Goal: Task Accomplishment & Management: Use online tool/utility

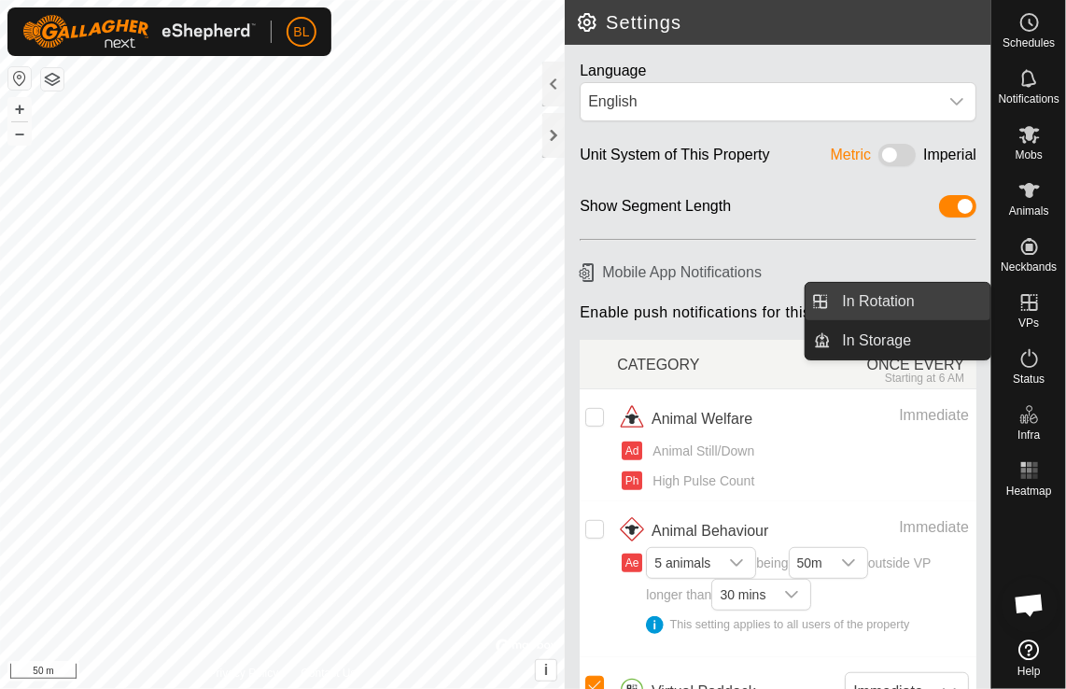
click at [870, 295] on link "In Rotation" at bounding box center [912, 301] width 160 height 37
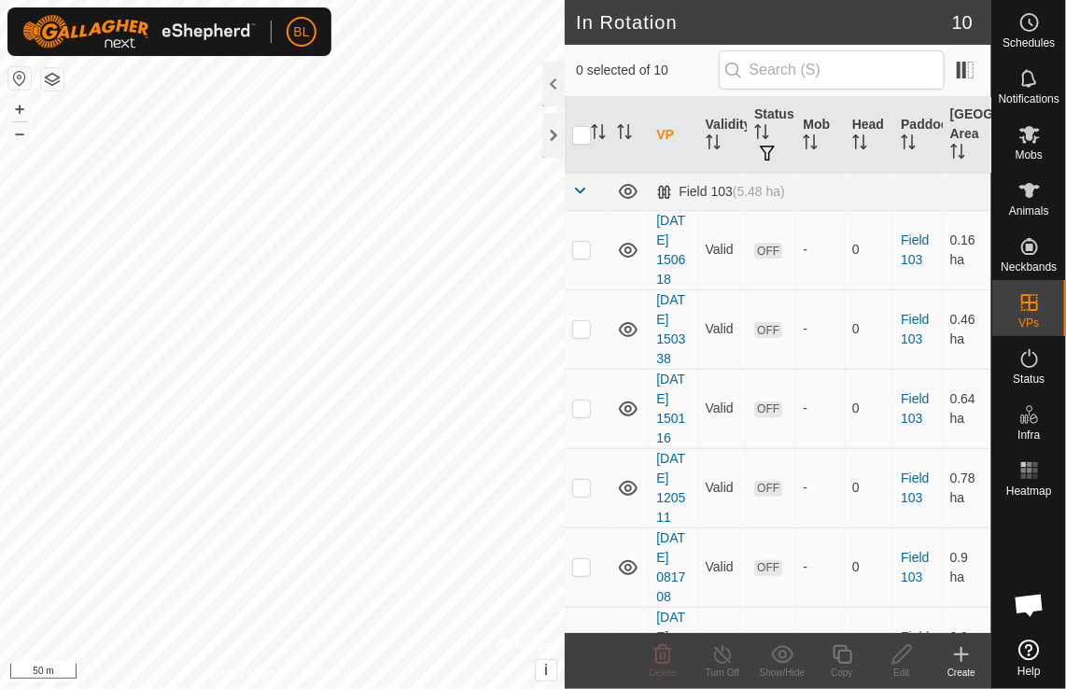
click at [961, 652] on icon at bounding box center [961, 654] width 0 height 13
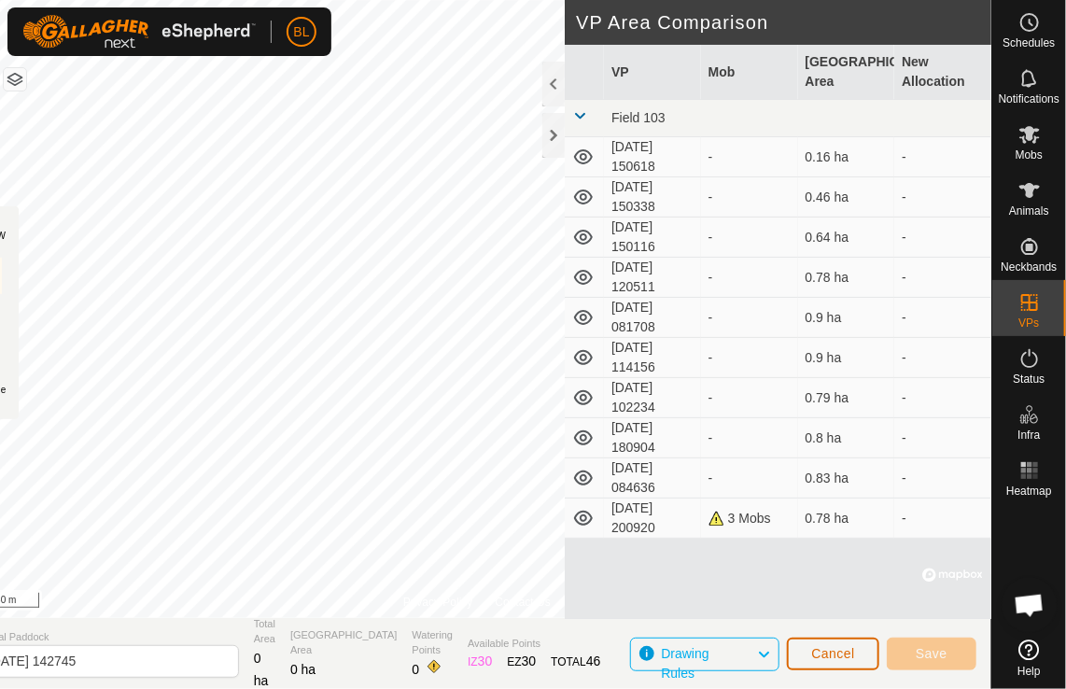
click at [820, 652] on span "Cancel" at bounding box center [833, 653] width 44 height 15
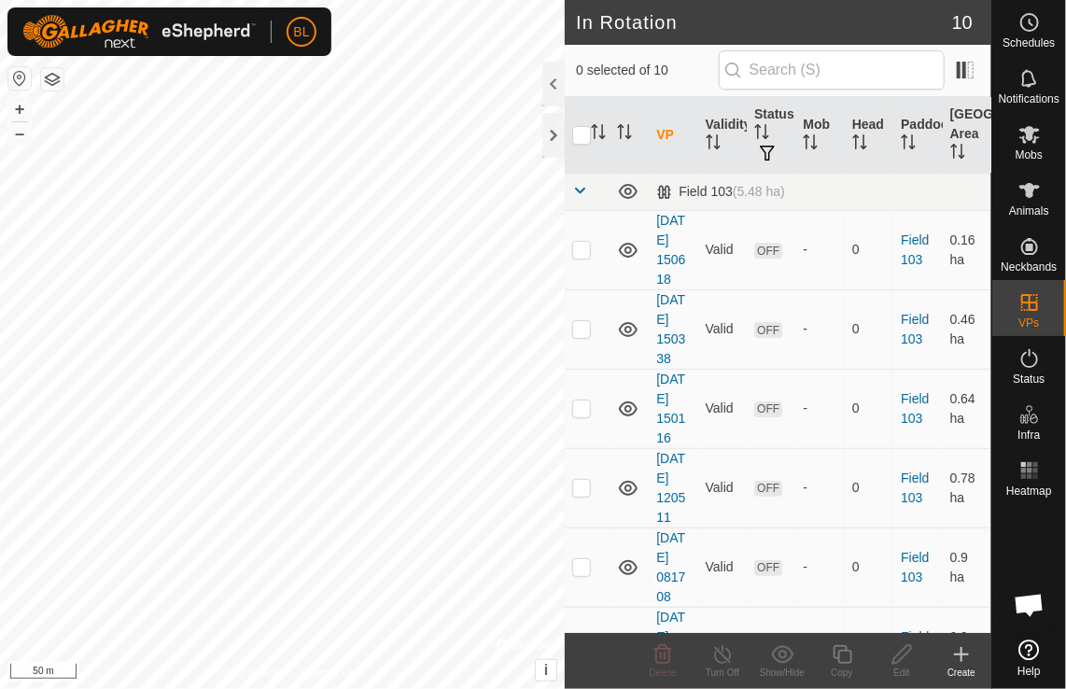
click at [954, 652] on icon at bounding box center [961, 654] width 22 height 22
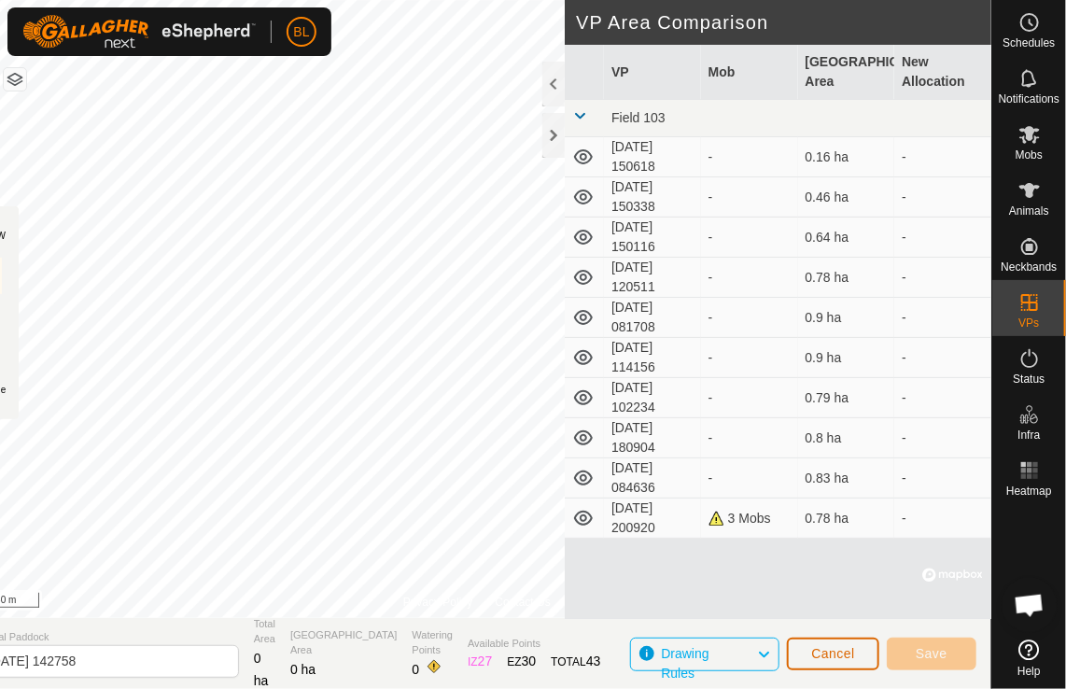
click at [866, 659] on button "Cancel" at bounding box center [833, 654] width 92 height 33
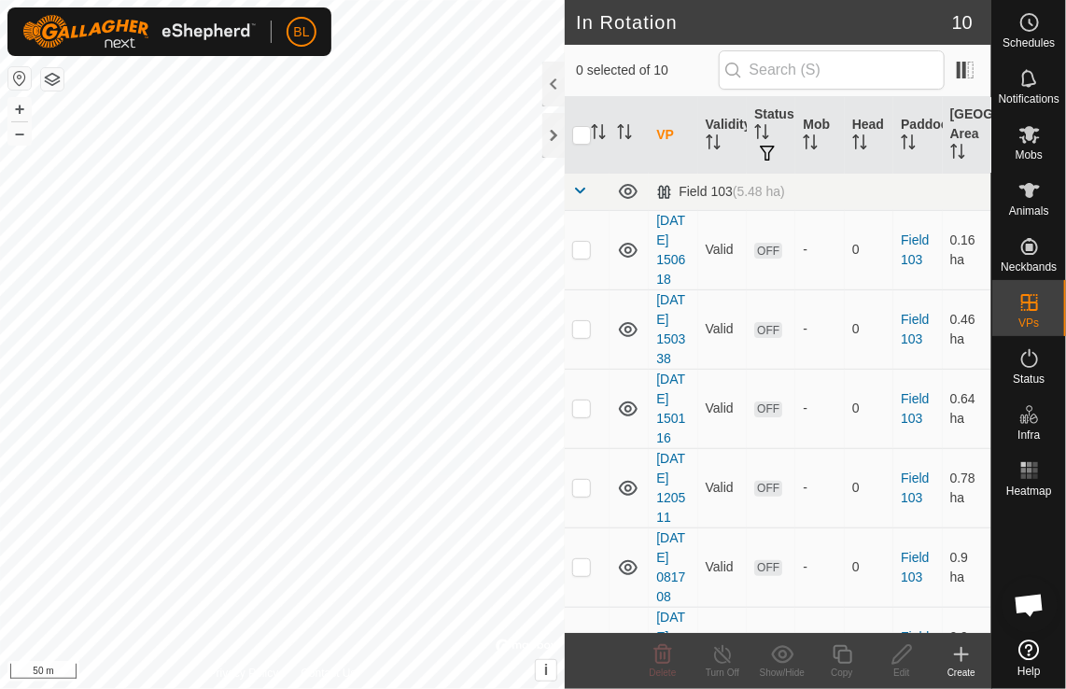
click at [961, 655] on icon at bounding box center [961, 654] width 0 height 13
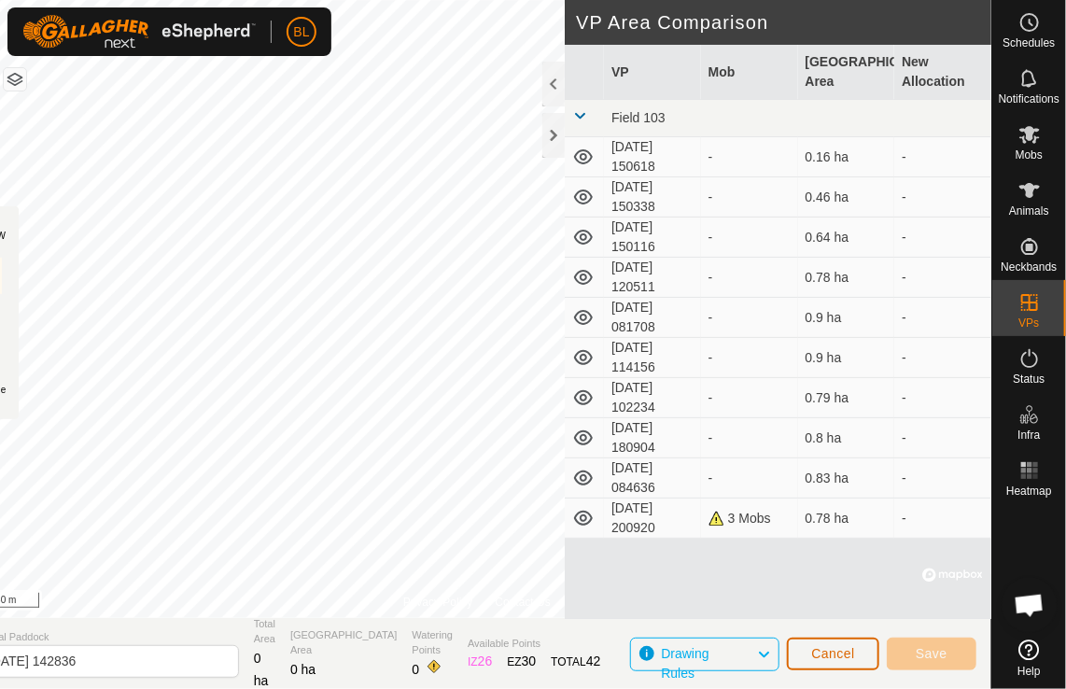
click at [839, 656] on span "Cancel" at bounding box center [833, 653] width 44 height 15
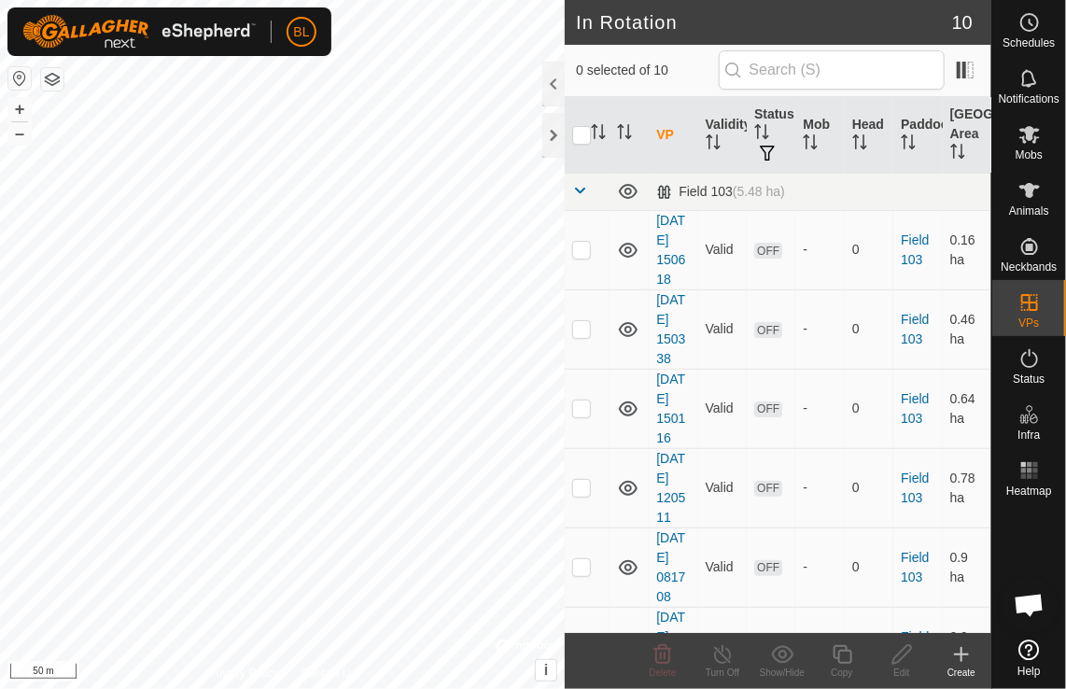
click at [966, 657] on icon at bounding box center [961, 654] width 22 height 22
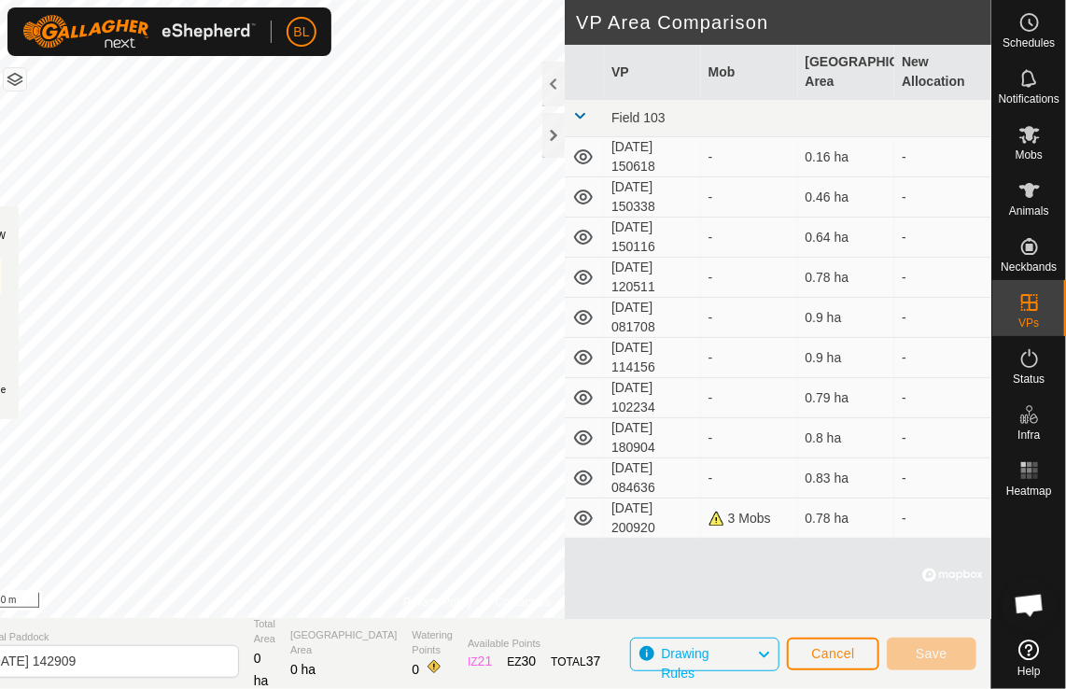
click at [319, 53] on div "BL" at bounding box center [169, 31] width 324 height 49
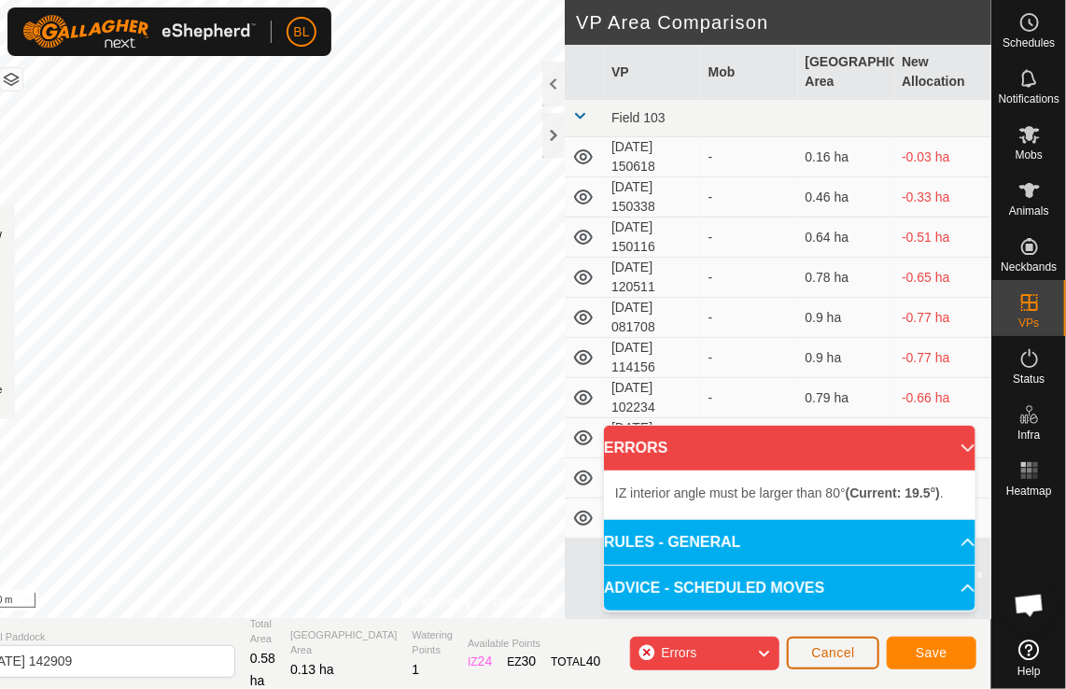
click at [834, 652] on span "Cancel" at bounding box center [833, 652] width 44 height 15
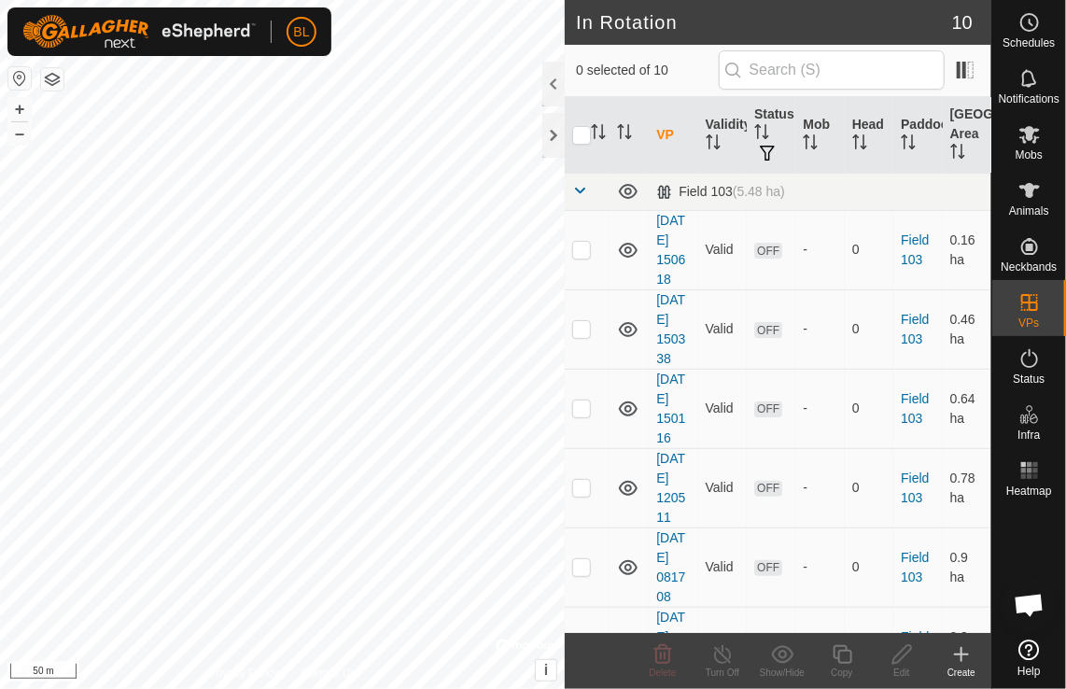
click at [961, 656] on icon at bounding box center [961, 654] width 0 height 13
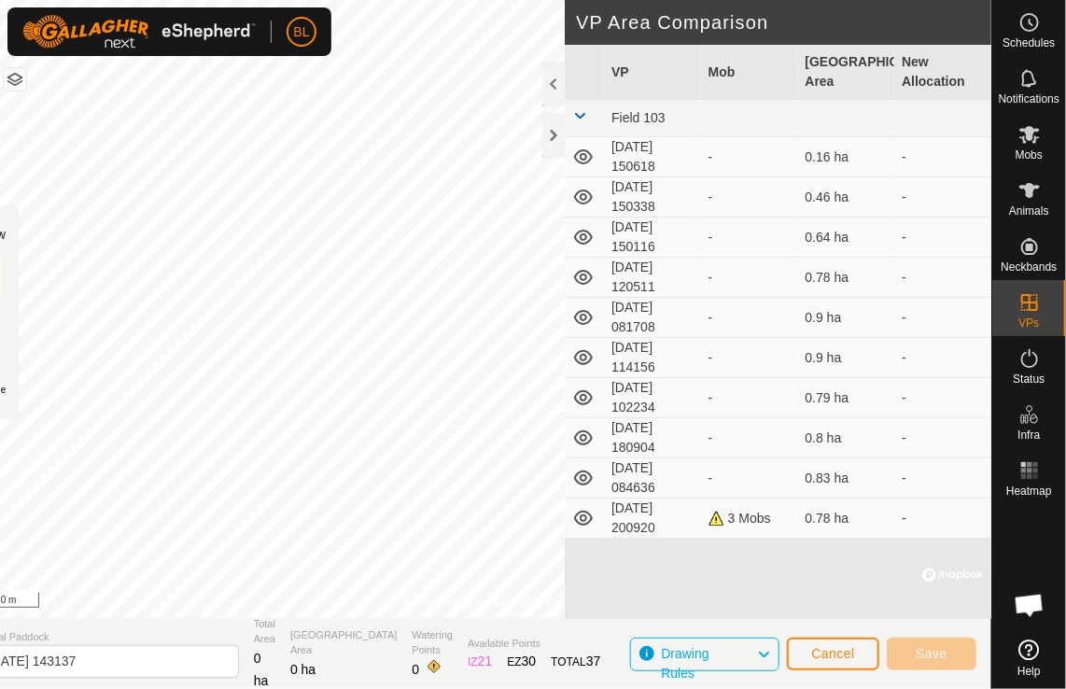
click at [297, 49] on div "BL" at bounding box center [169, 31] width 324 height 49
click at [291, 55] on div "BL" at bounding box center [169, 31] width 324 height 49
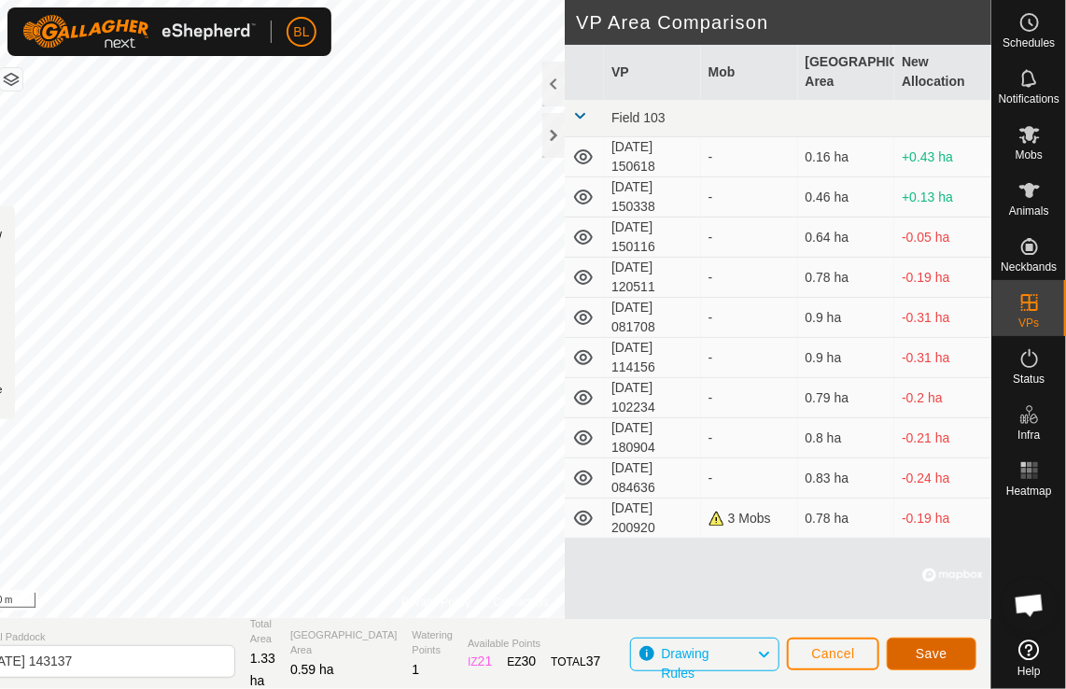
click at [932, 660] on span "Save" at bounding box center [932, 653] width 32 height 15
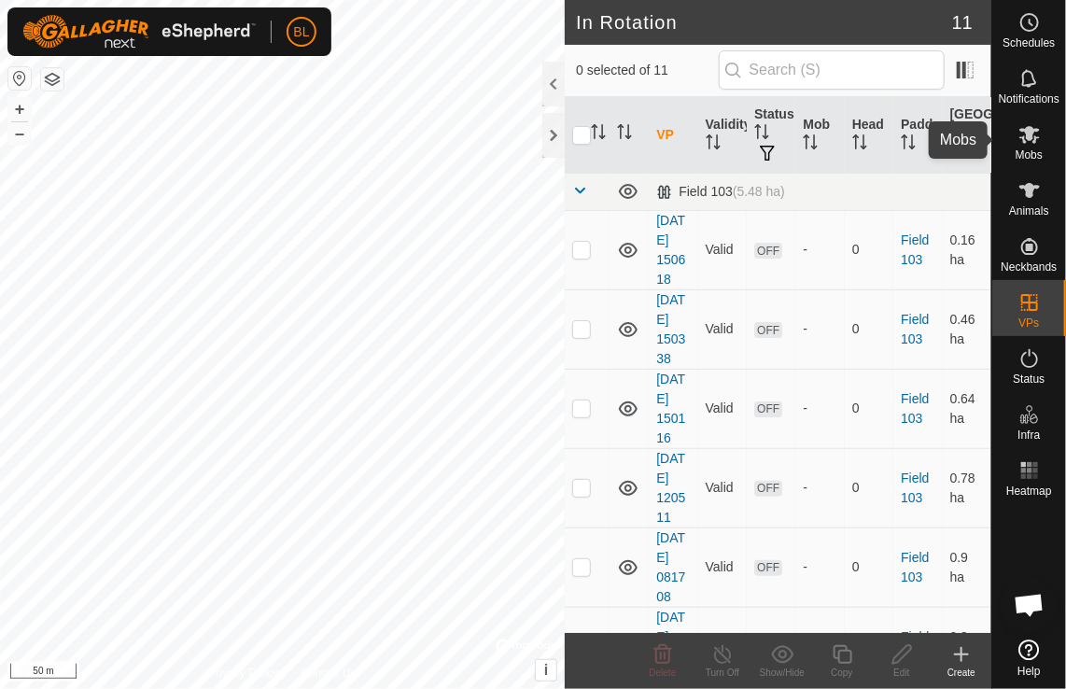
click at [1029, 142] on icon at bounding box center [1029, 134] width 22 height 22
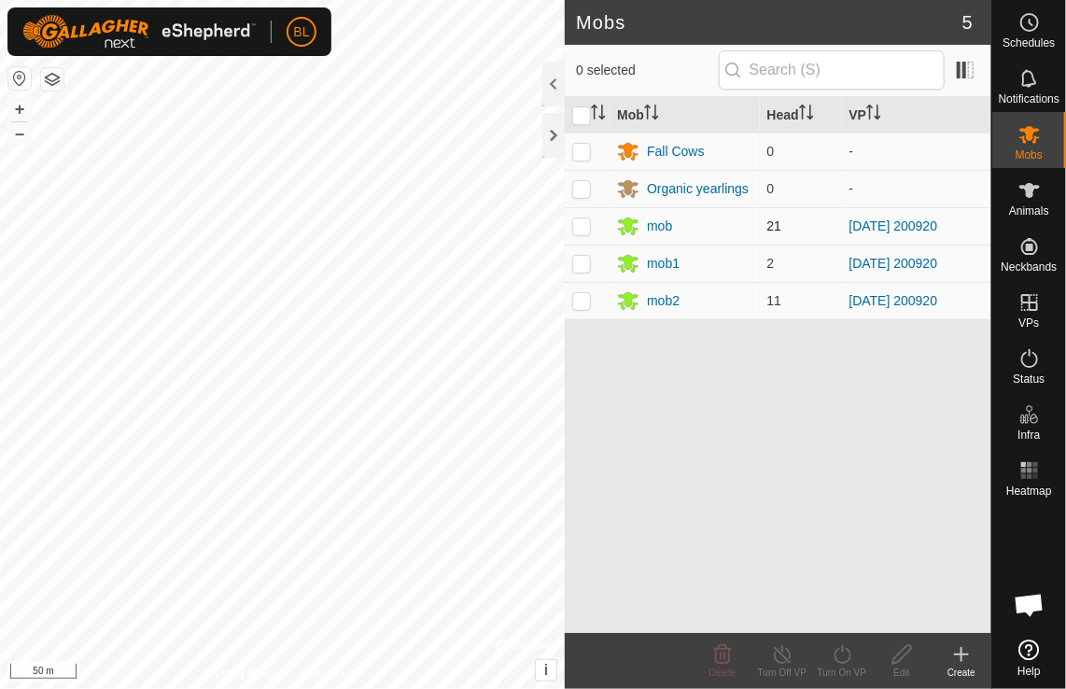
click at [579, 222] on p-checkbox at bounding box center [581, 225] width 19 height 15
checkbox input "true"
click at [585, 263] on p-checkbox at bounding box center [581, 263] width 19 height 15
checkbox input "true"
click at [582, 304] on p-checkbox at bounding box center [581, 300] width 19 height 15
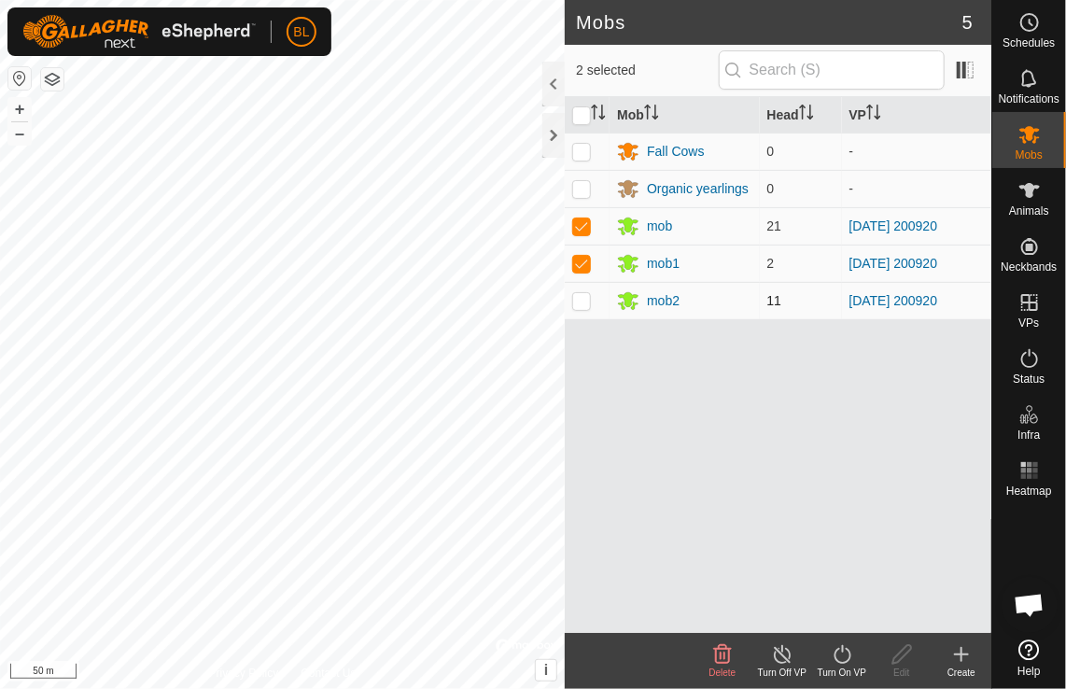
checkbox input "true"
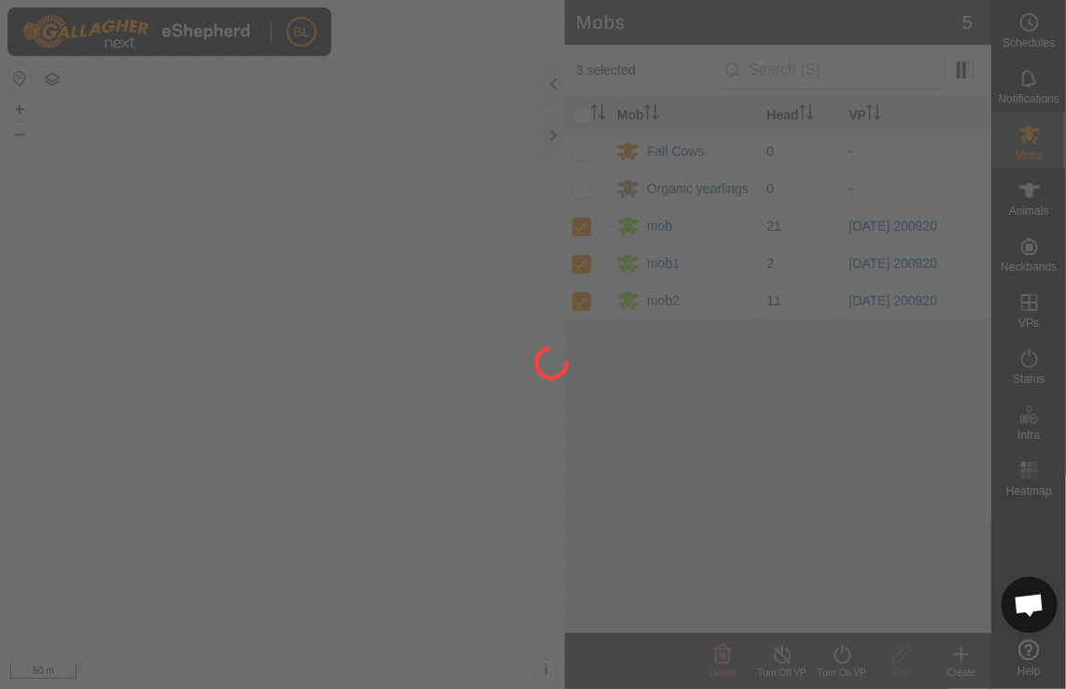
click at [843, 655] on div at bounding box center [533, 344] width 1066 height 689
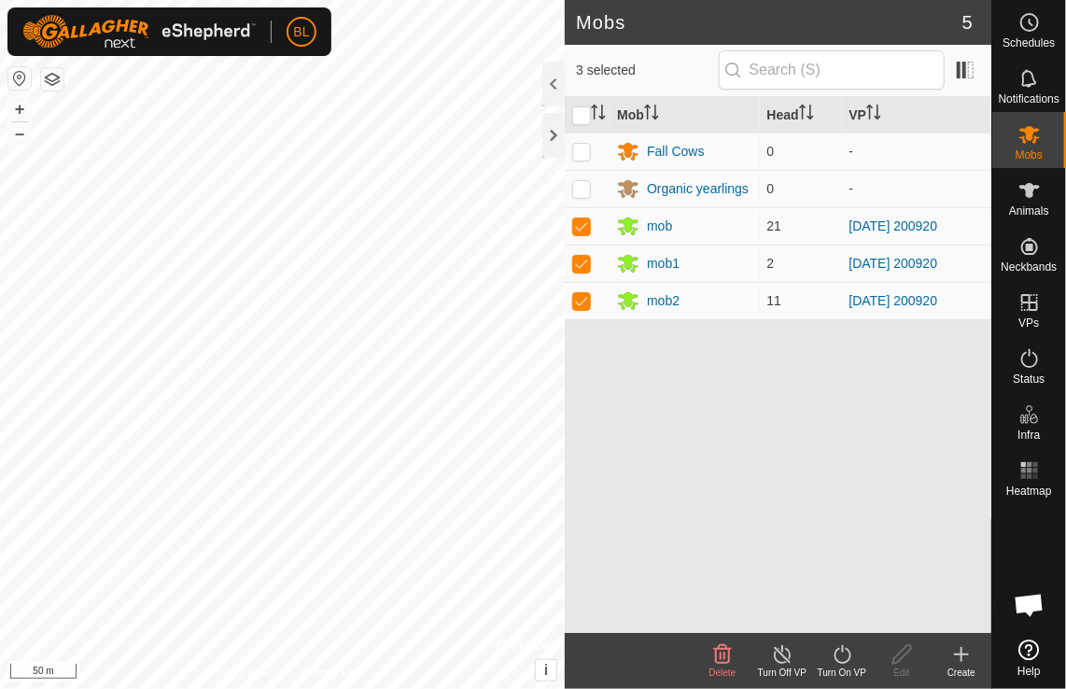
click at [840, 652] on icon at bounding box center [842, 654] width 23 height 22
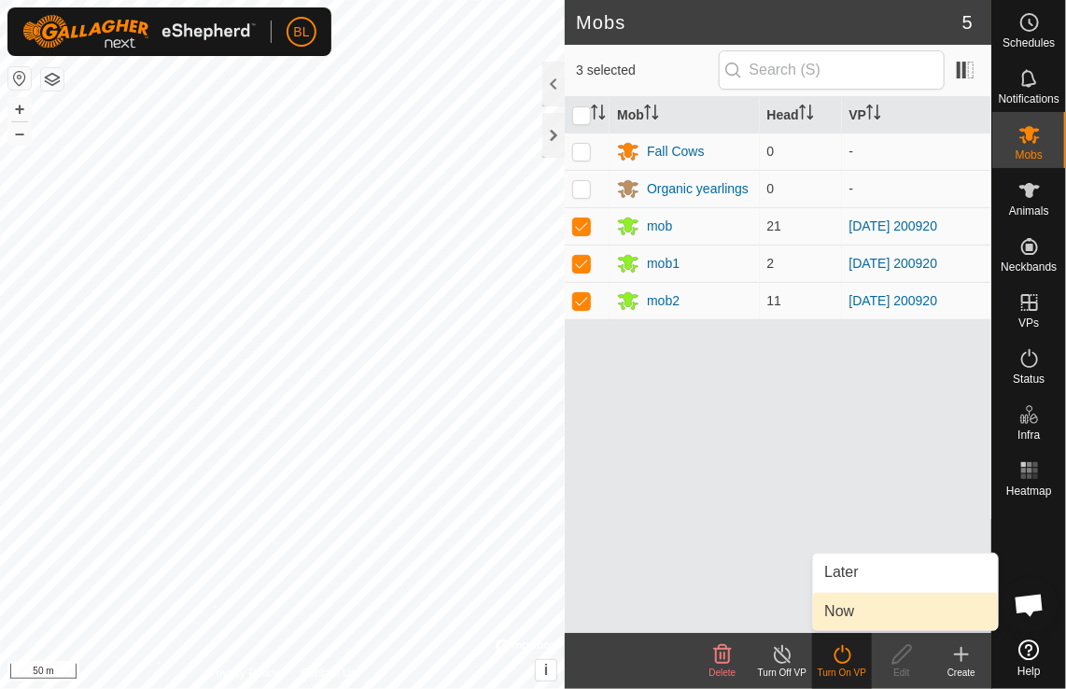
click at [841, 610] on link "Now" at bounding box center [905, 611] width 185 height 37
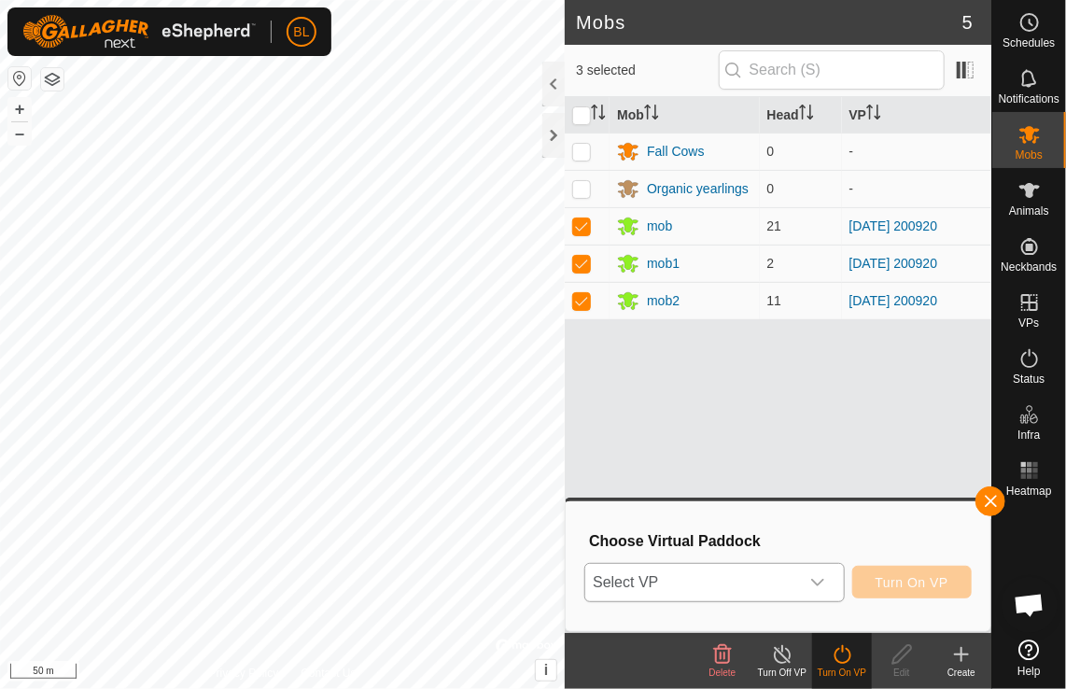
click at [824, 583] on icon "dropdown trigger" at bounding box center [817, 582] width 15 height 15
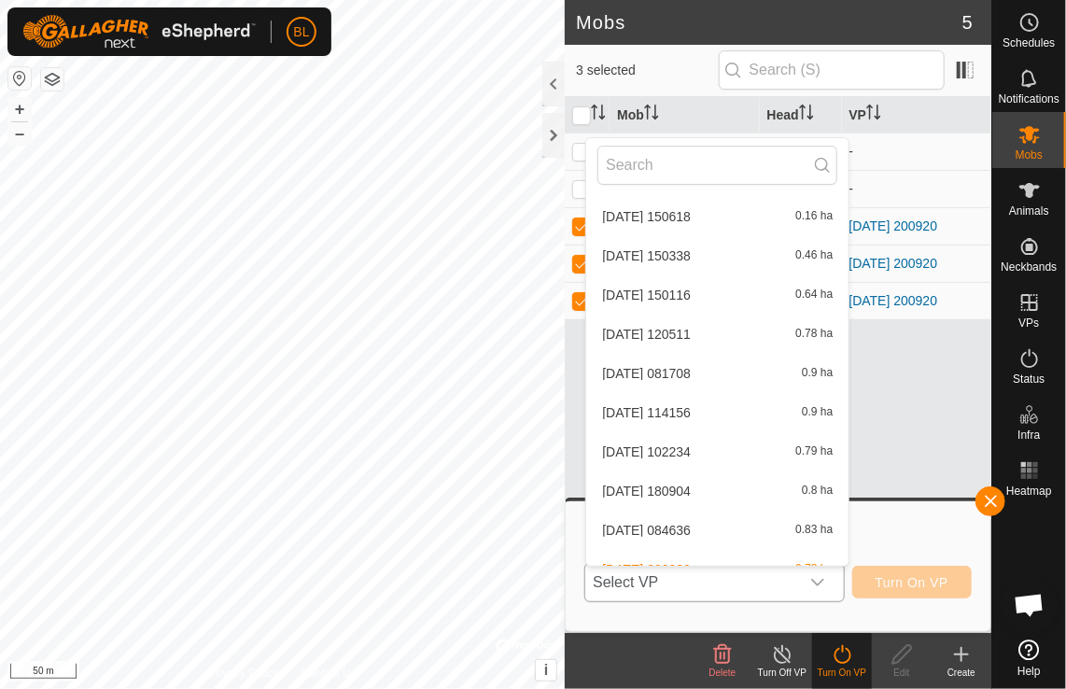
scroll to position [99, 0]
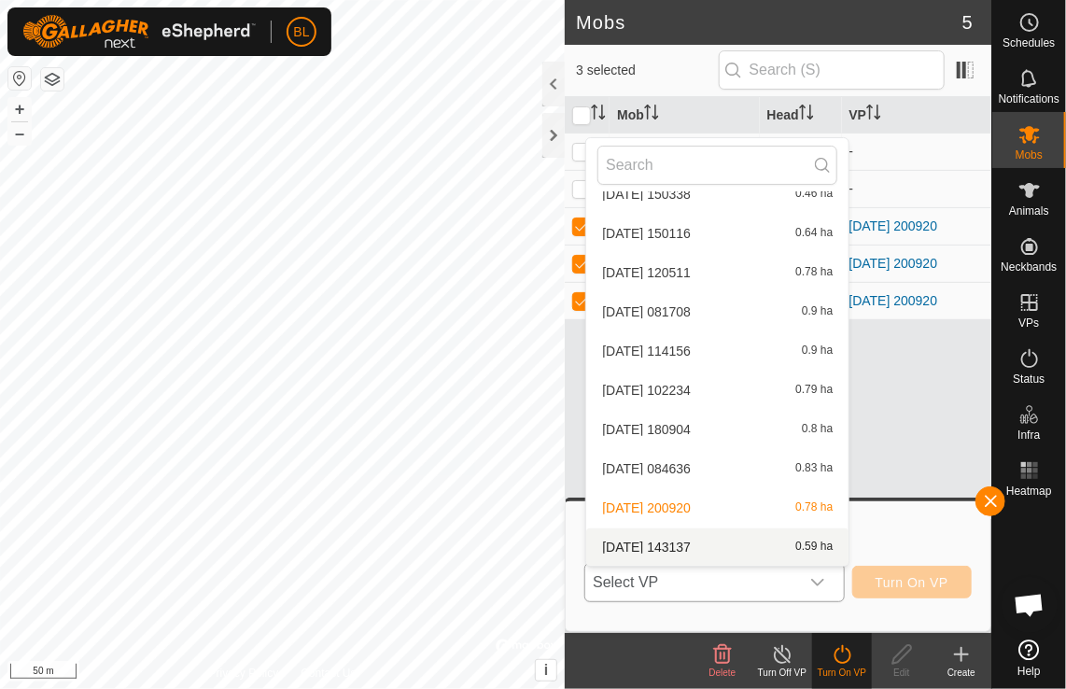
click at [679, 546] on li "2025-09-27 143137 0.59 ha" at bounding box center [717, 546] width 262 height 37
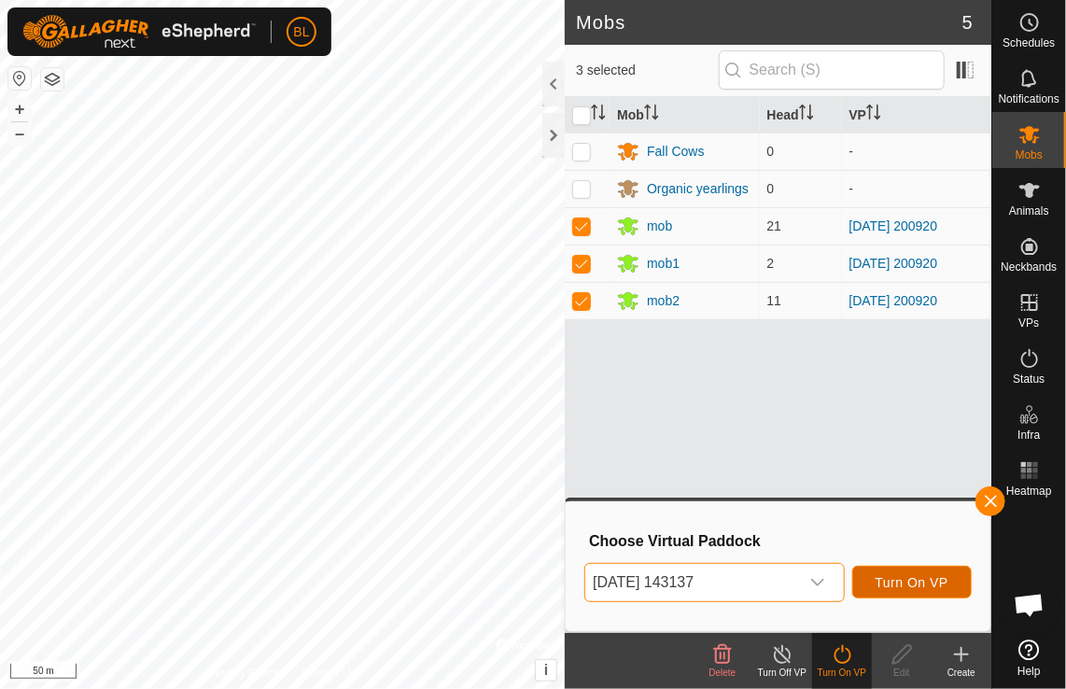
click at [903, 588] on span "Turn On VP" at bounding box center [912, 582] width 73 height 15
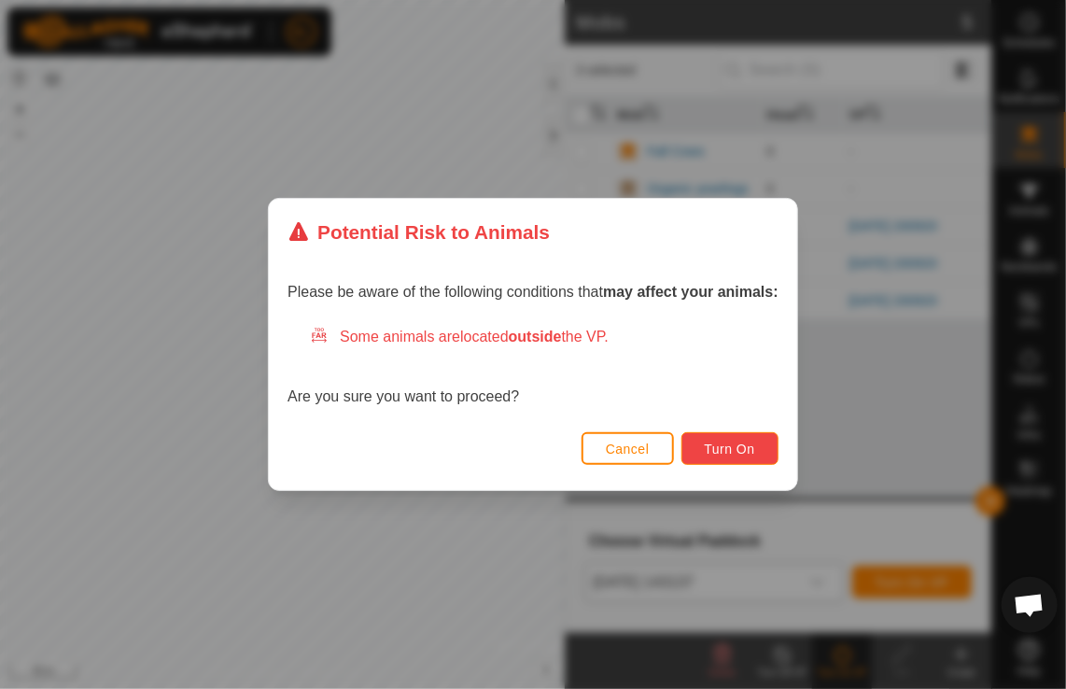
click at [721, 449] on span "Turn On" at bounding box center [730, 449] width 50 height 15
